Goal: Use online tool/utility: Utilize a website feature to perform a specific function

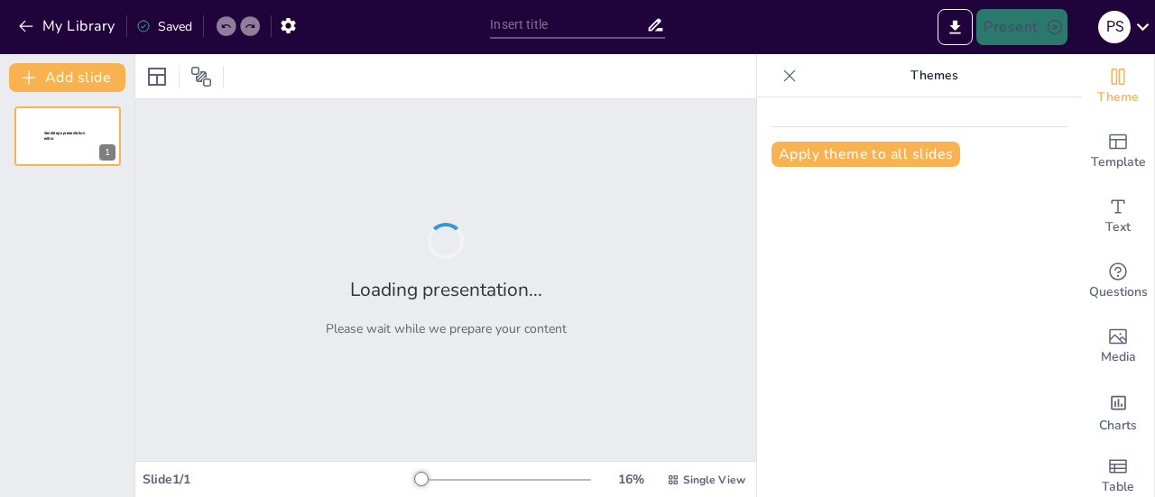
type input "Temáticas de Capacitación"
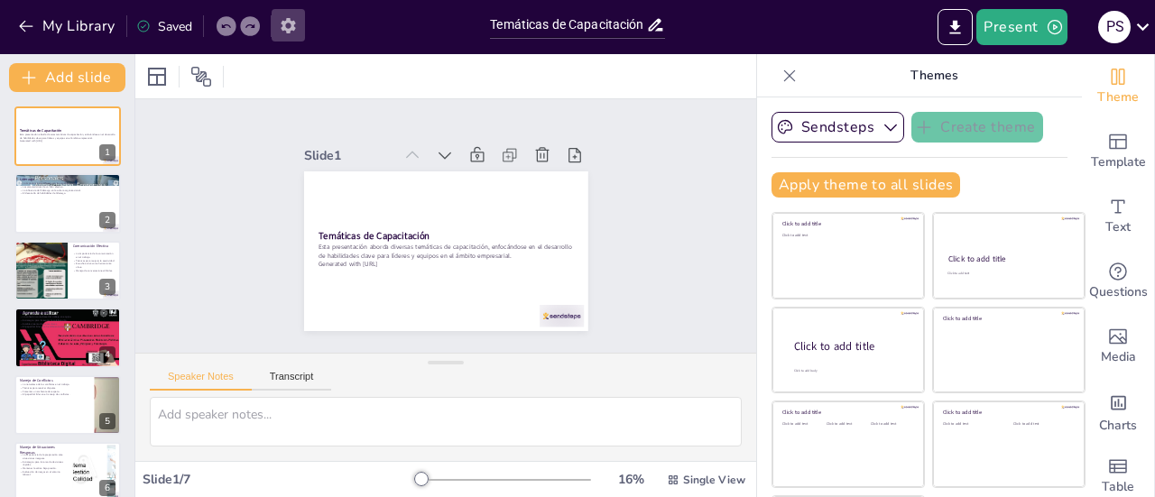
click at [287, 33] on icon "button" at bounding box center [288, 25] width 19 height 19
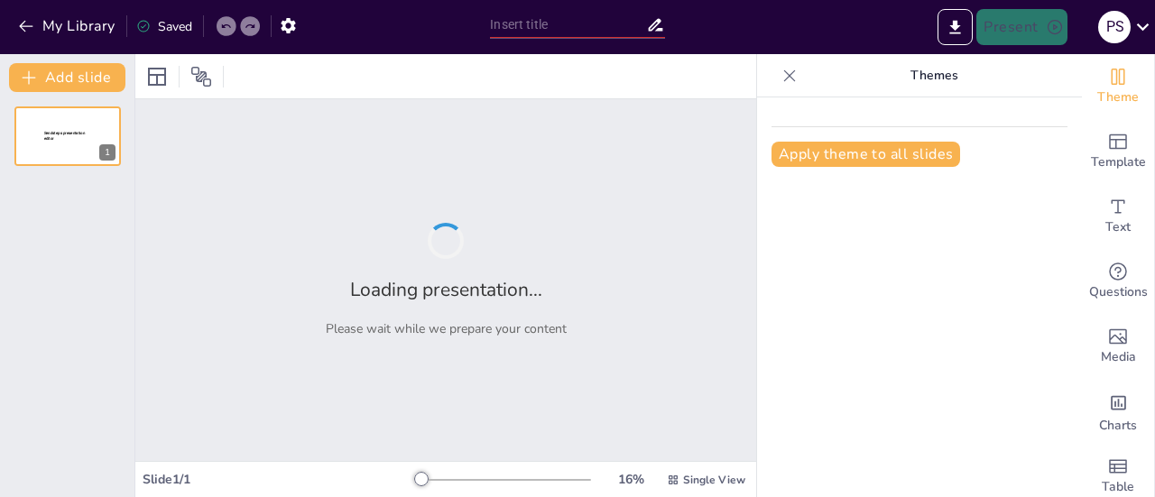
type input "Temáticas de Capacitación"
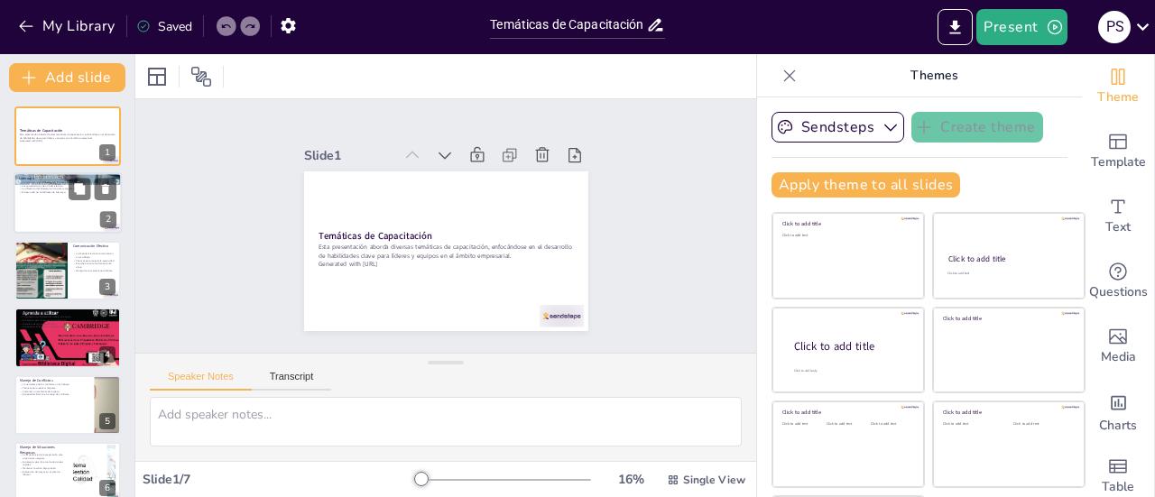
click at [30, 216] on div at bounding box center [68, 203] width 108 height 61
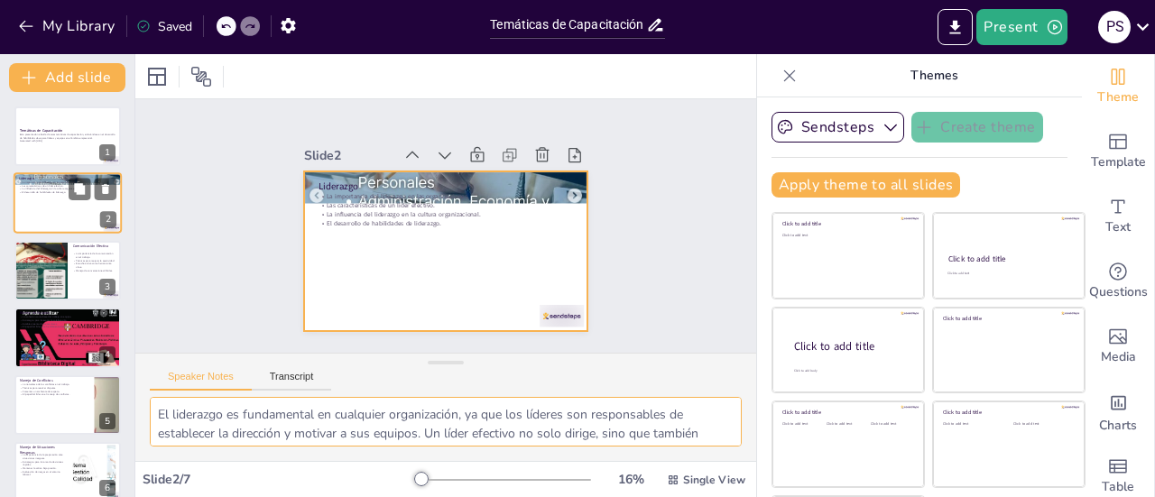
click at [67, 199] on div at bounding box center [68, 203] width 108 height 61
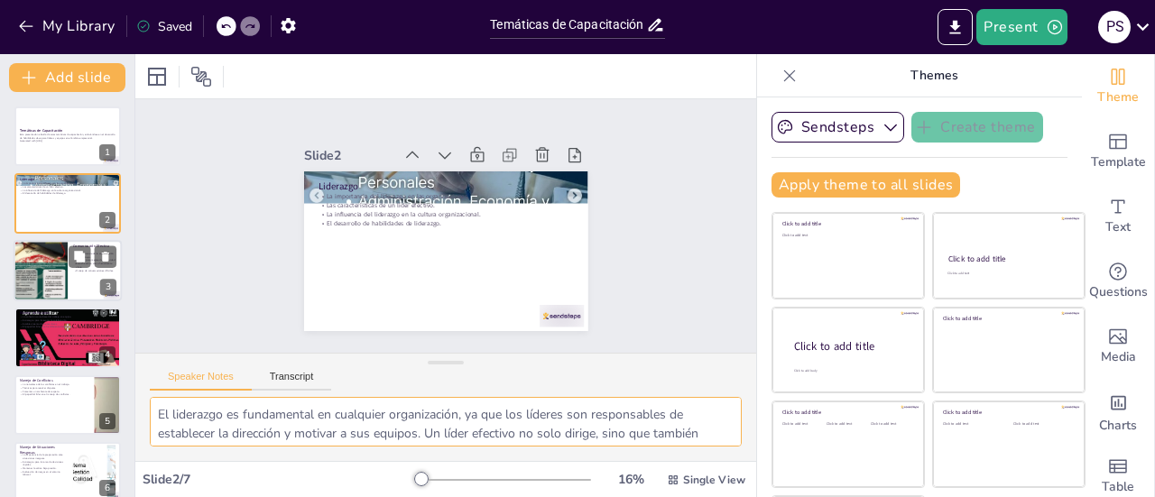
click at [61, 266] on div at bounding box center [41, 271] width 54 height 68
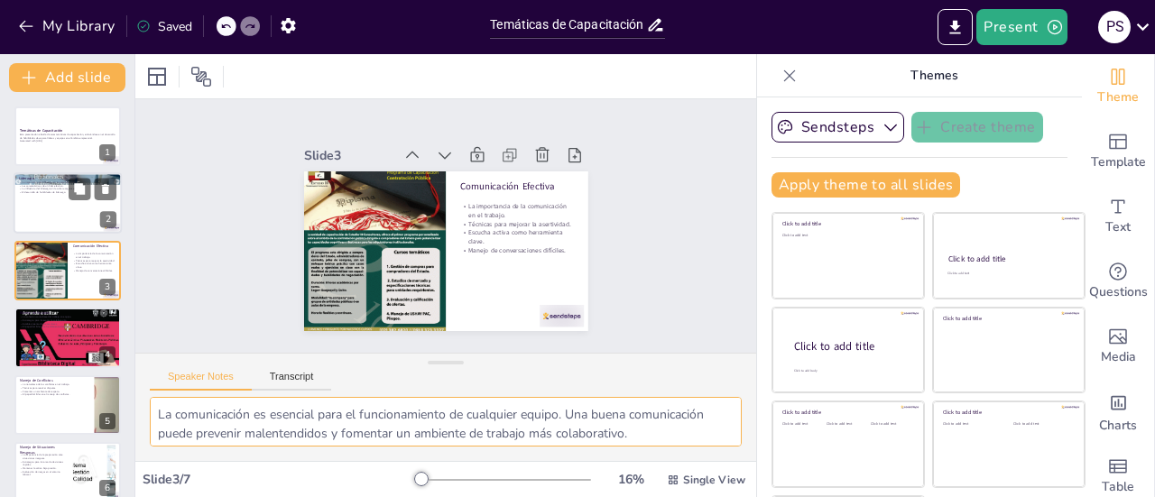
click at [69, 208] on div at bounding box center [68, 203] width 108 height 61
type textarea "El liderazgo es fundamental en cualquier organización, ya que los líderes son r…"
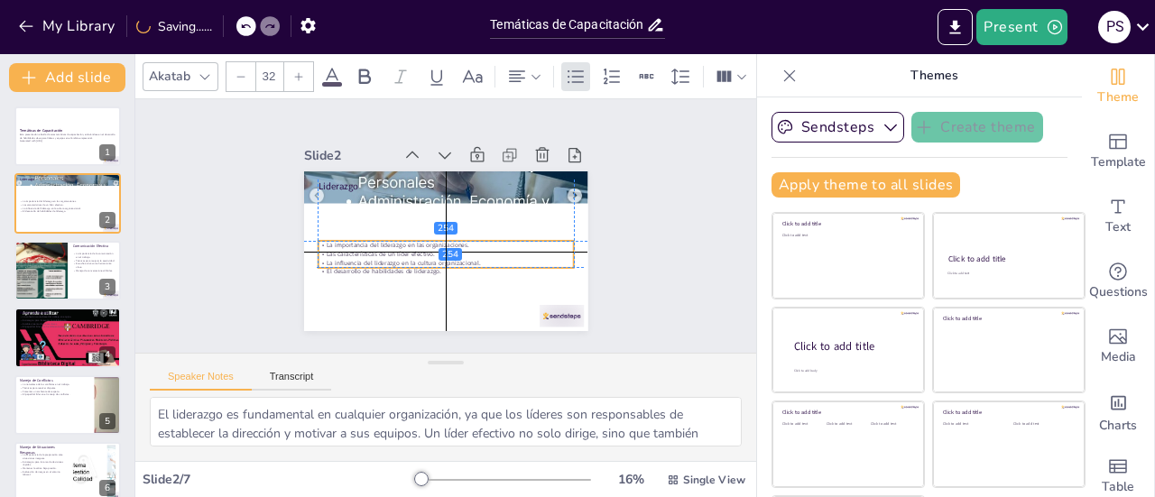
drag, startPoint x: 401, startPoint y: 210, endPoint x: 401, endPoint y: 259, distance: 48.7
click at [401, 259] on p "La influencia del liderazgo en la cultura organizacional." at bounding box center [441, 262] width 255 height 35
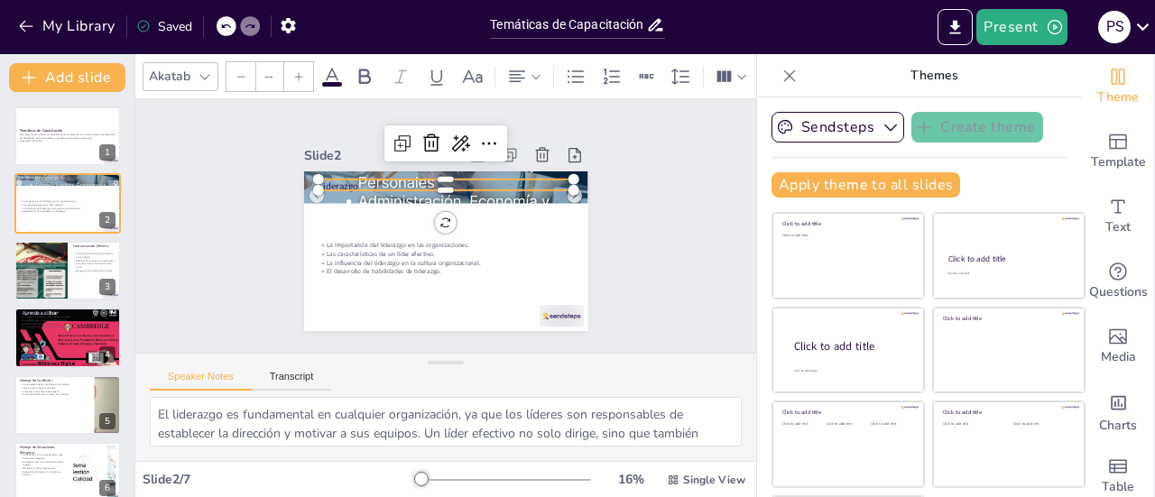
type input "48"
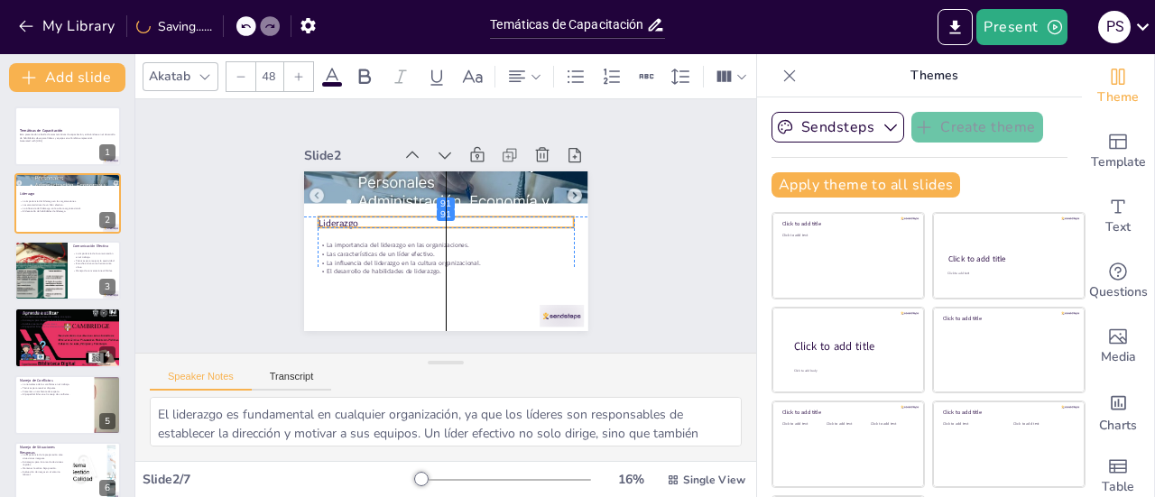
drag, startPoint x: 332, startPoint y: 176, endPoint x: 332, endPoint y: 216, distance: 39.7
click at [332, 217] on p "Liderazgo" at bounding box center [445, 224] width 255 height 14
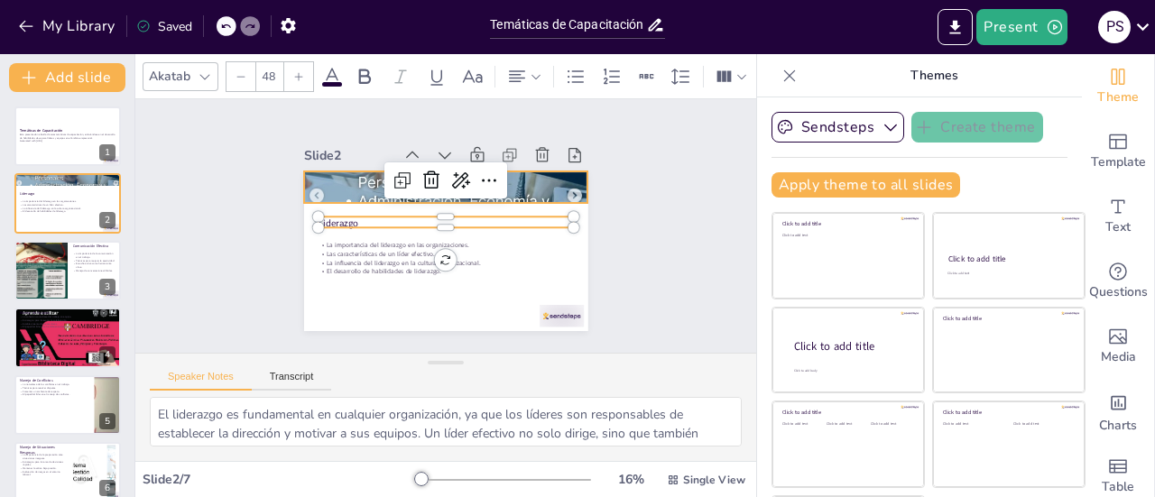
click at [497, 191] on div at bounding box center [446, 187] width 284 height 342
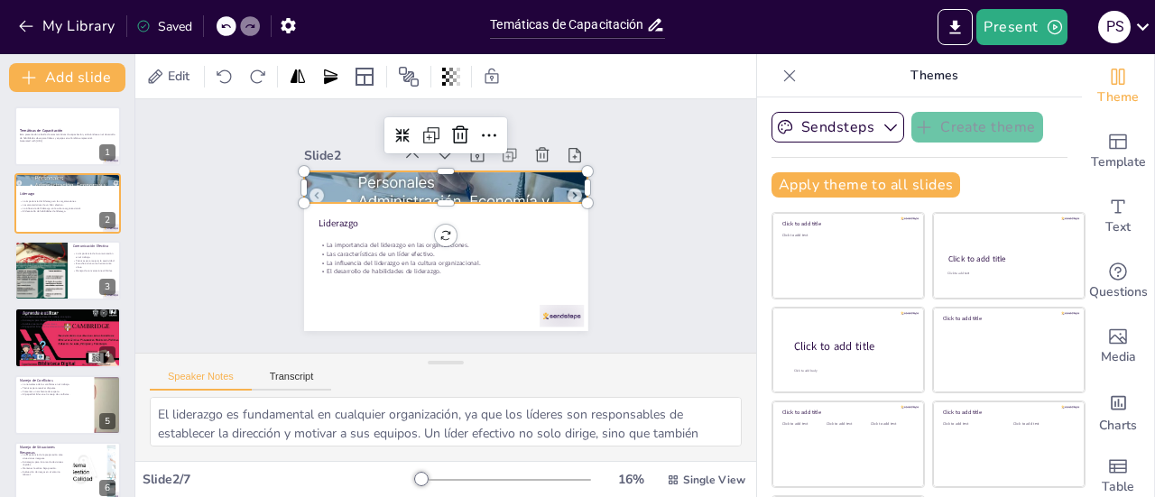
click at [393, 180] on div at bounding box center [449, 188] width 318 height 370
click at [51, 284] on div at bounding box center [41, 271] width 54 height 68
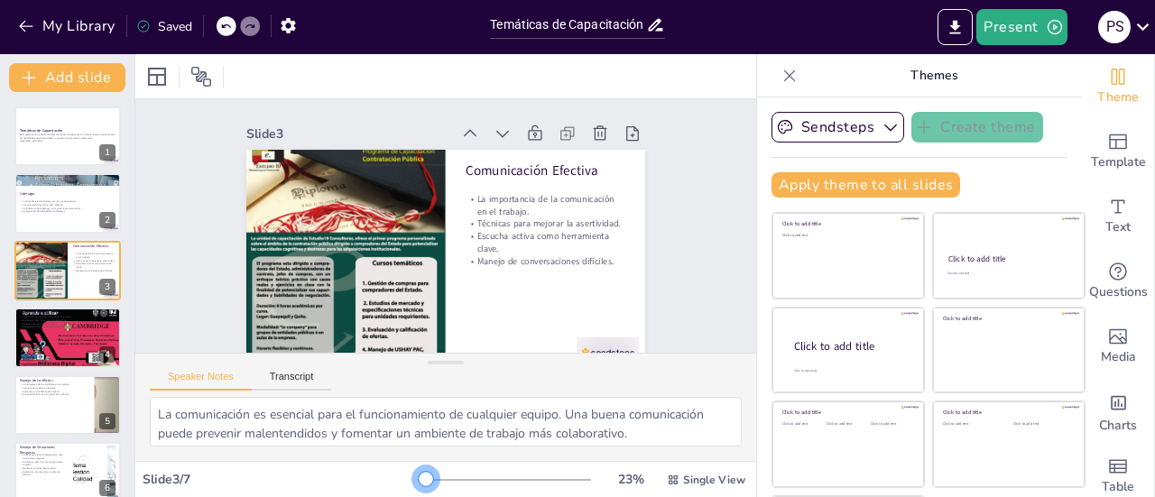
click at [418, 488] on div "23 % Single View" at bounding box center [583, 480] width 331 height 29
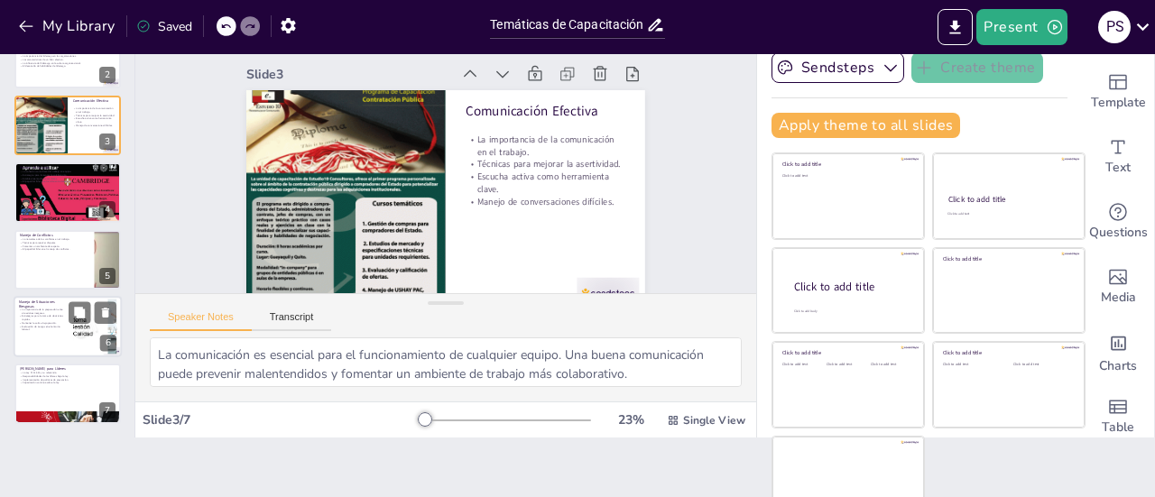
scroll to position [81, 0]
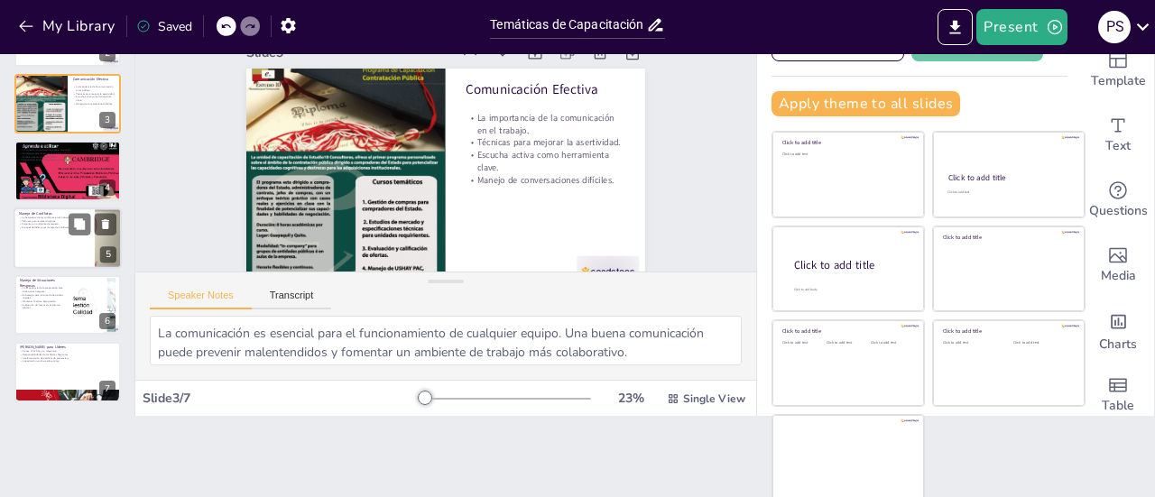
click at [37, 244] on div at bounding box center [68, 237] width 108 height 61
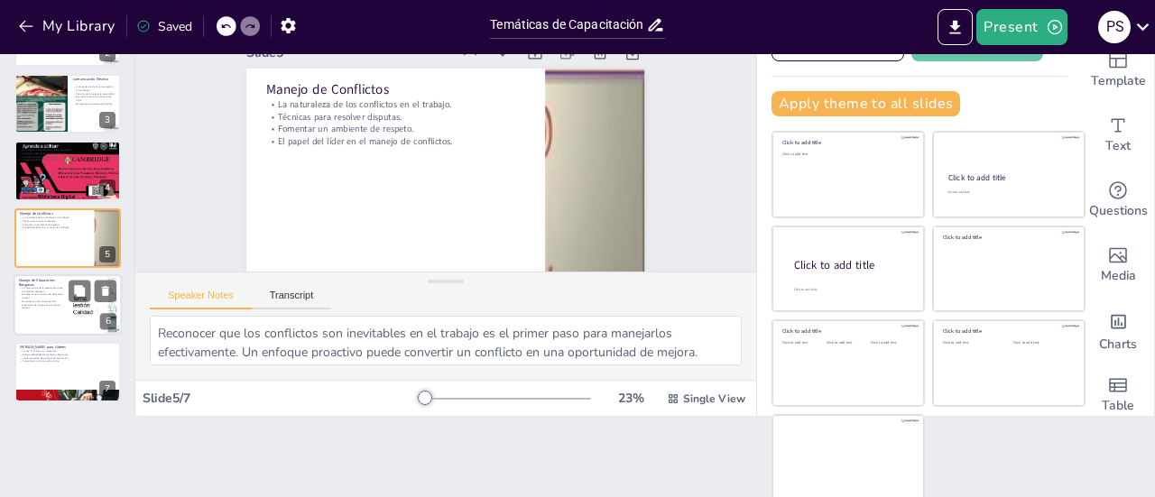
click at [83, 306] on div at bounding box center [95, 305] width 110 height 55
type textarea "La preparación es fundamental para manejar situaciones riesgosas. Los líderes d…"
